Goal: Communication & Community: Ask a question

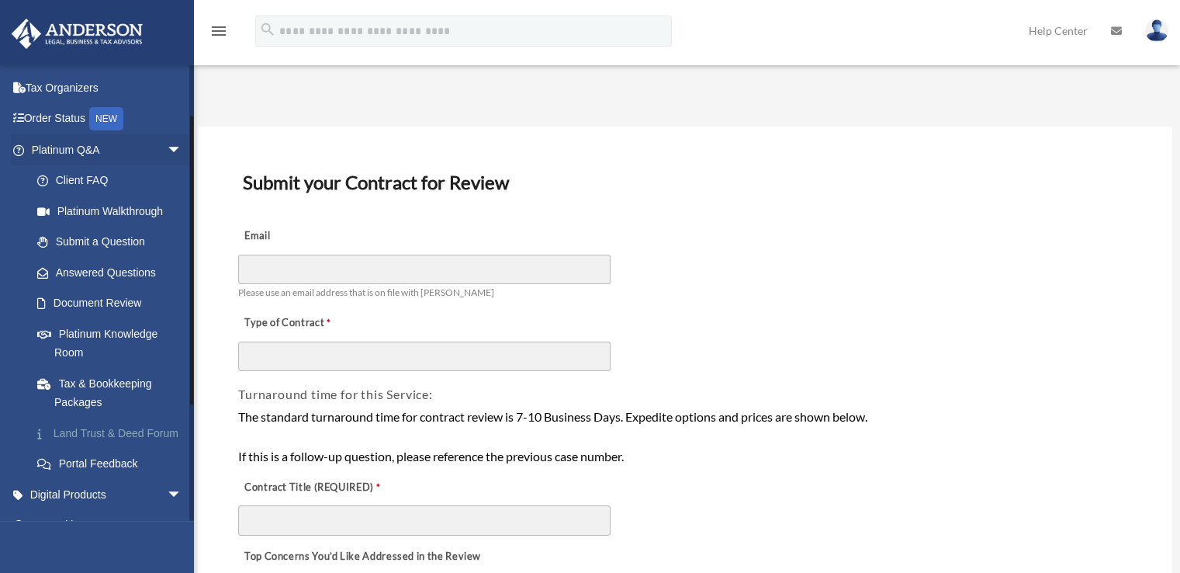
scroll to position [78, 0]
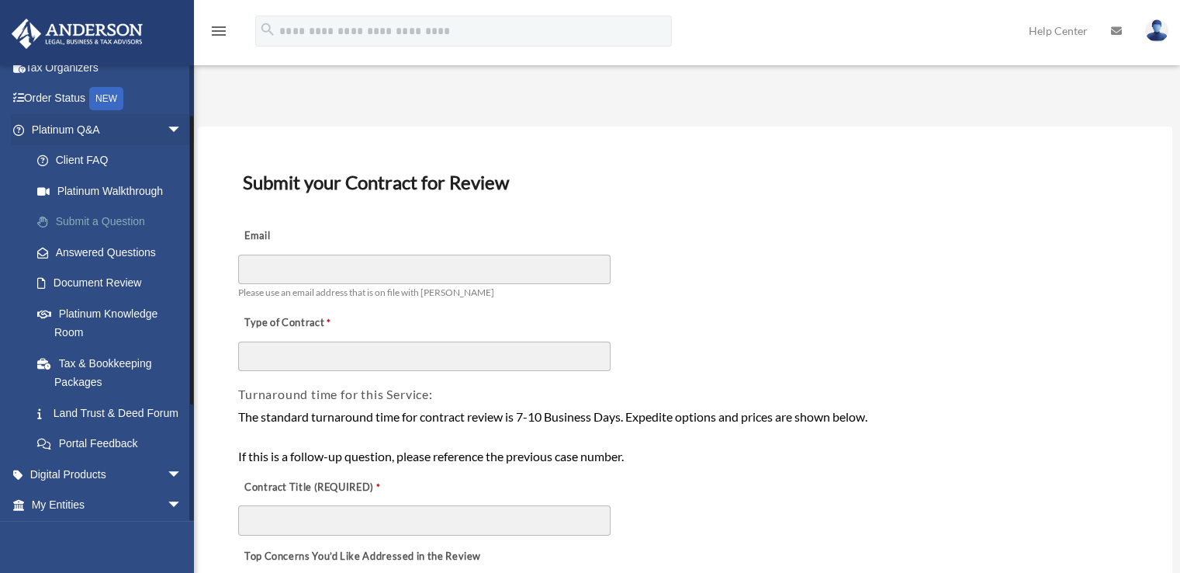
click at [141, 228] on link "Submit a Question" at bounding box center [114, 221] width 184 height 31
